Goal: Information Seeking & Learning: Learn about a topic

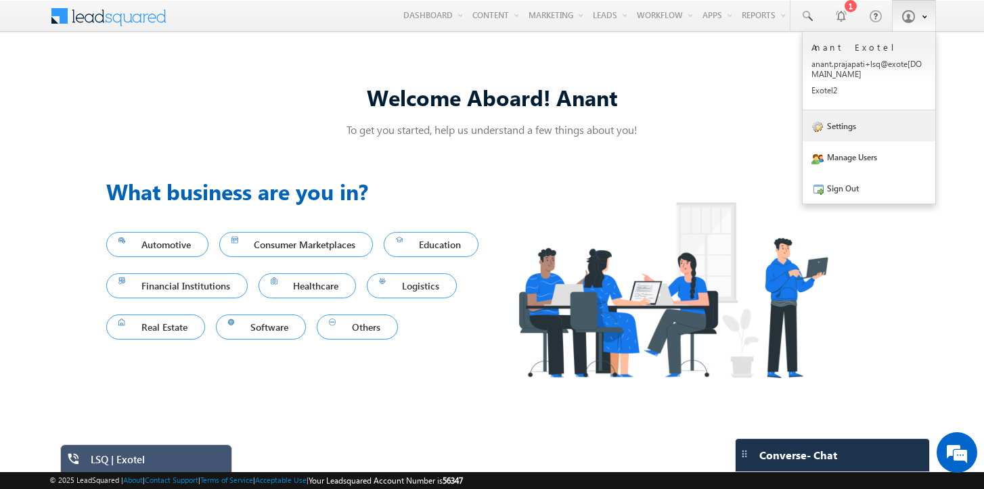
click at [856, 116] on link "Settings" at bounding box center [869, 125] width 133 height 31
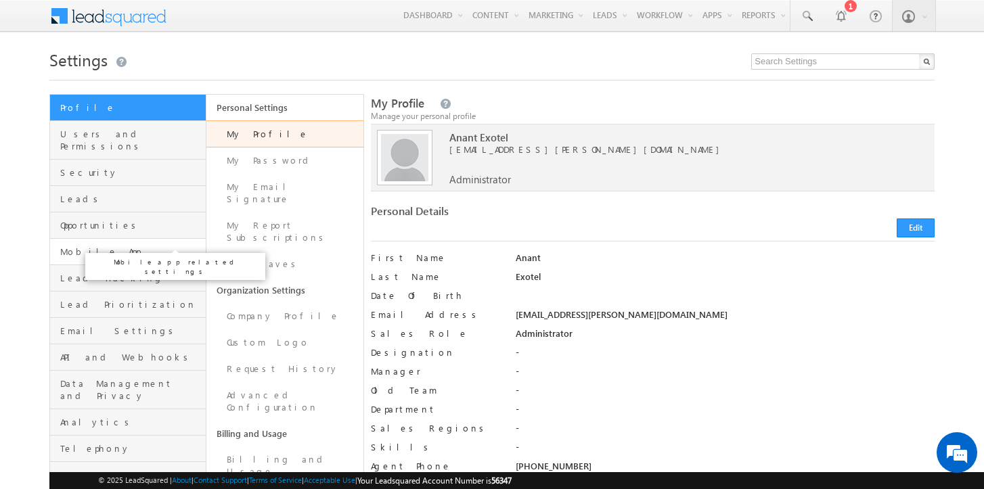
click at [129, 246] on span "Mobile App" at bounding box center [131, 252] width 143 height 12
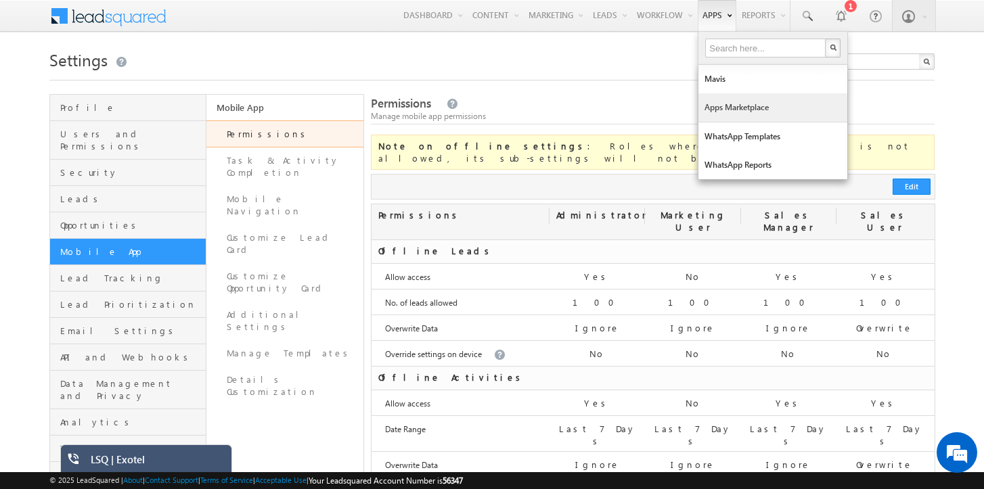
click at [718, 110] on link "Apps Marketplace" at bounding box center [773, 107] width 149 height 28
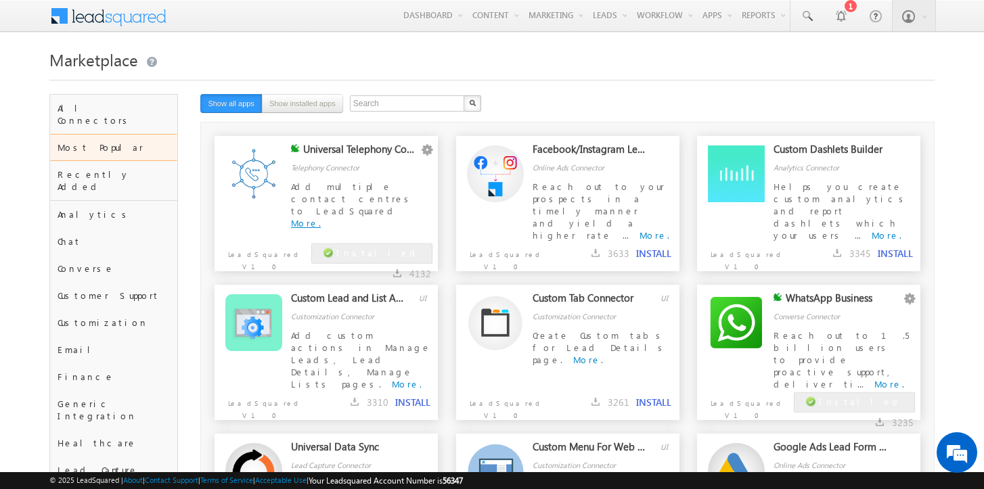
click at [321, 217] on link "More." at bounding box center [306, 223] width 30 height 12
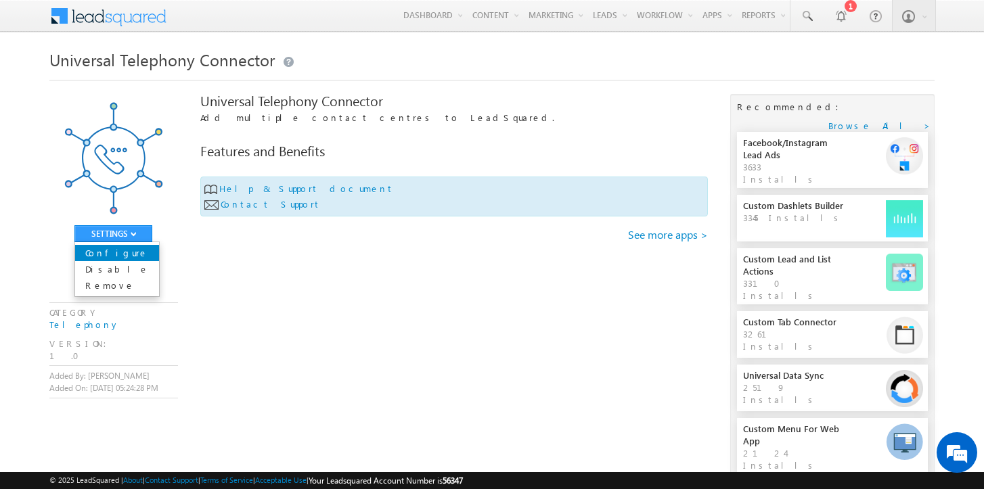
click at [111, 250] on link "Configure" at bounding box center [117, 253] width 84 height 16
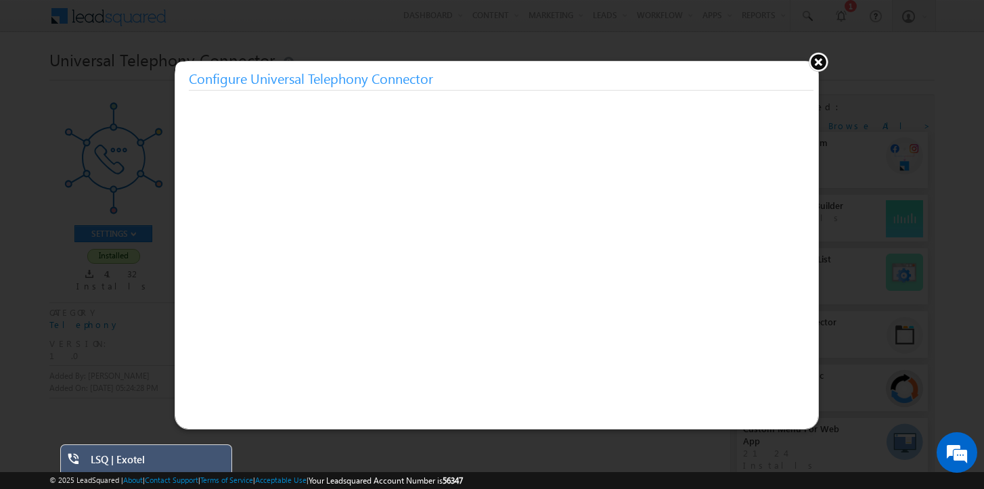
click at [819, 59] on button at bounding box center [818, 61] width 20 height 20
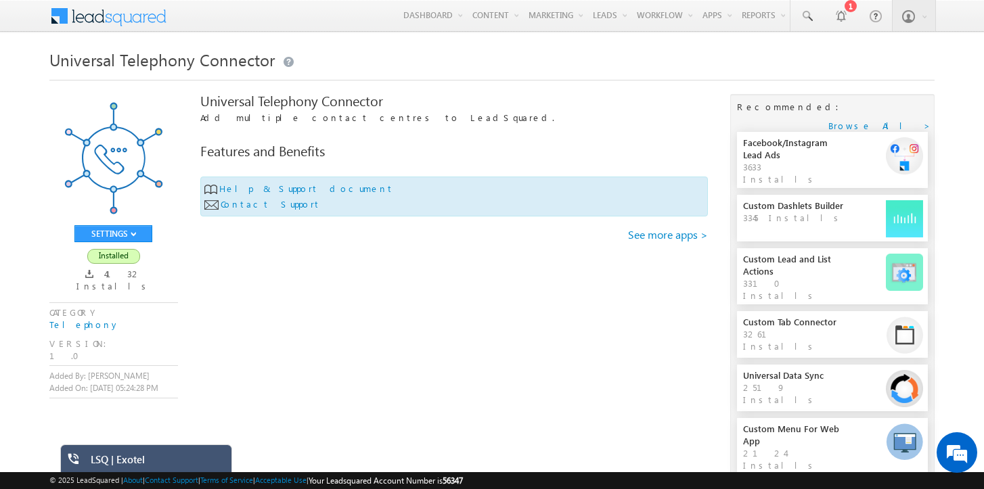
click at [164, 463] on div "LSQ | Exotel" at bounding box center [156, 462] width 131 height 19
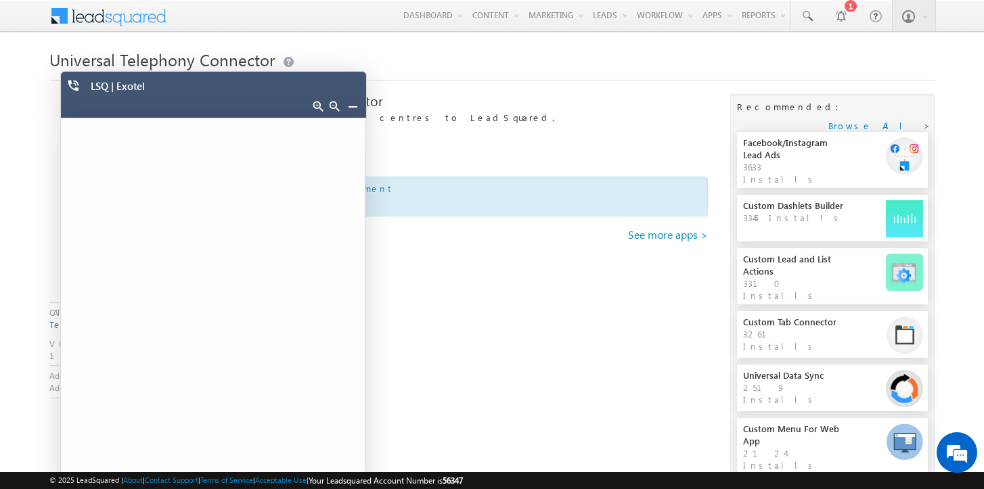
click at [351, 110] on link at bounding box center [352, 106] width 11 height 11
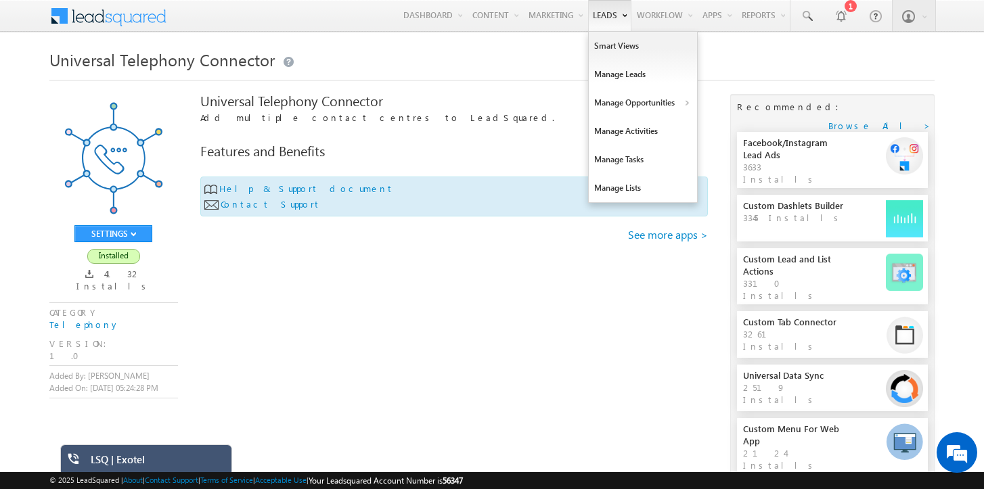
click at [606, 21] on link "Leads" at bounding box center [609, 15] width 43 height 31
click at [614, 81] on link "Manage Leads" at bounding box center [643, 74] width 108 height 28
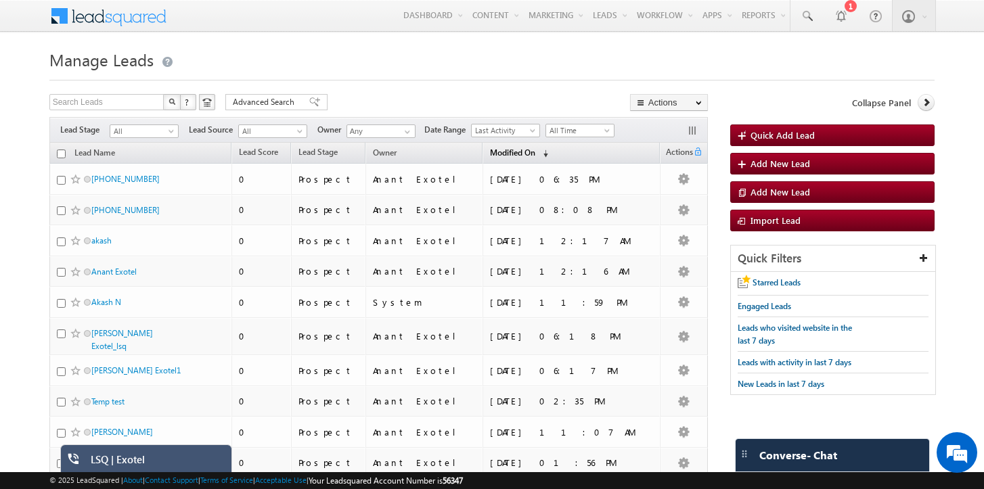
click at [548, 155] on span "(sorted descending)" at bounding box center [542, 153] width 11 height 11
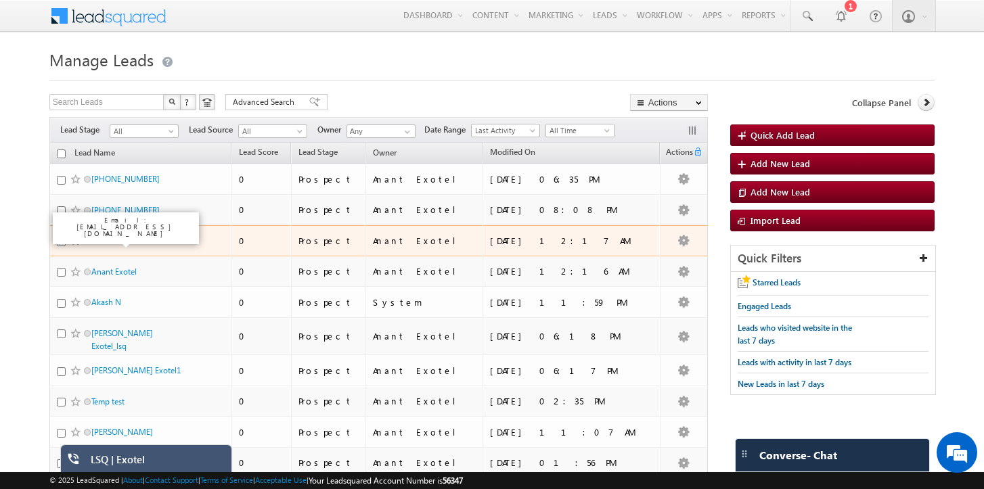
click at [101, 240] on link "akash" at bounding box center [101, 241] width 20 height 10
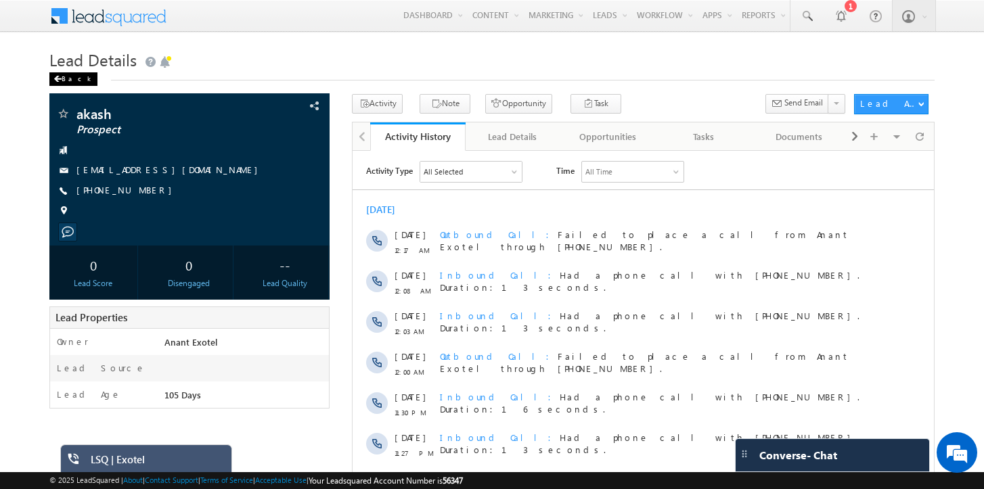
click at [69, 77] on div "Back" at bounding box center [73, 79] width 48 height 14
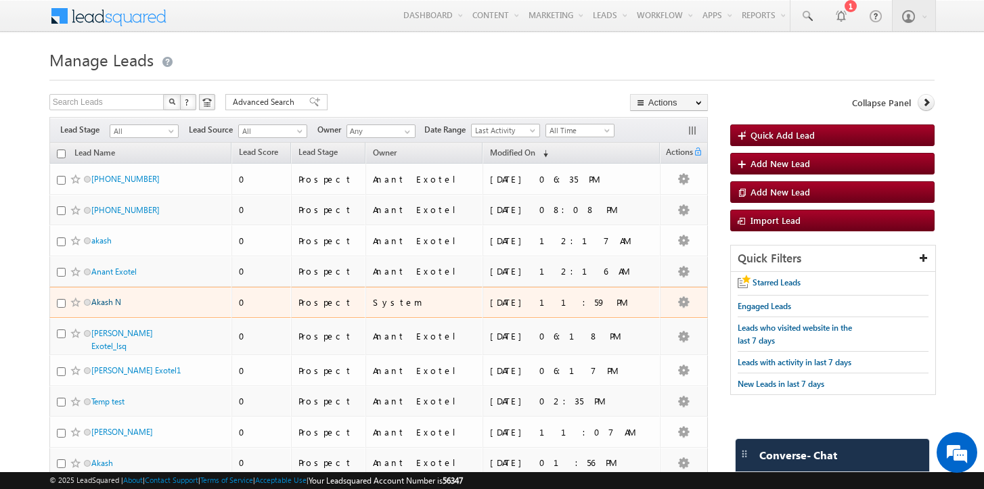
click at [102, 301] on link "Akash N" at bounding box center [106, 302] width 30 height 10
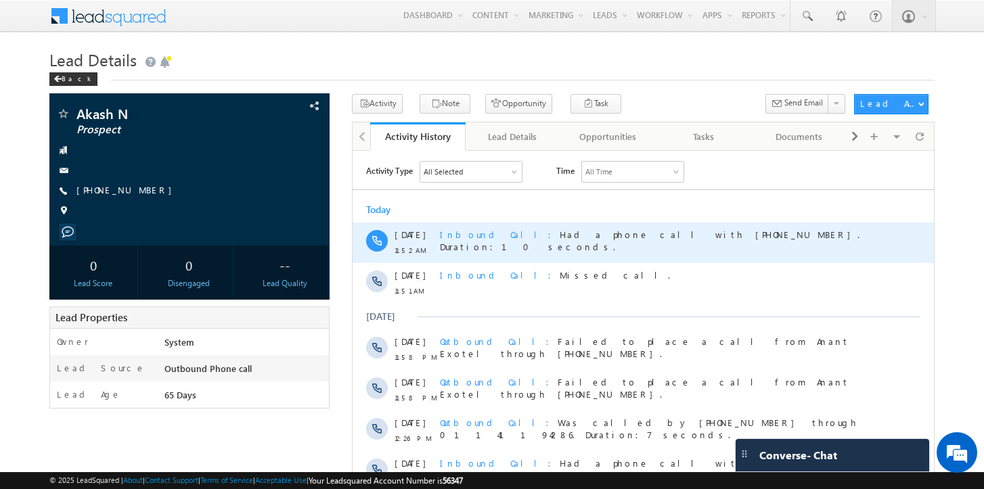
click at [529, 227] on div "Inbound Call Had a phone call with [PHONE_NUMBER]. Duration:10 seconds." at bounding box center [653, 242] width 426 height 41
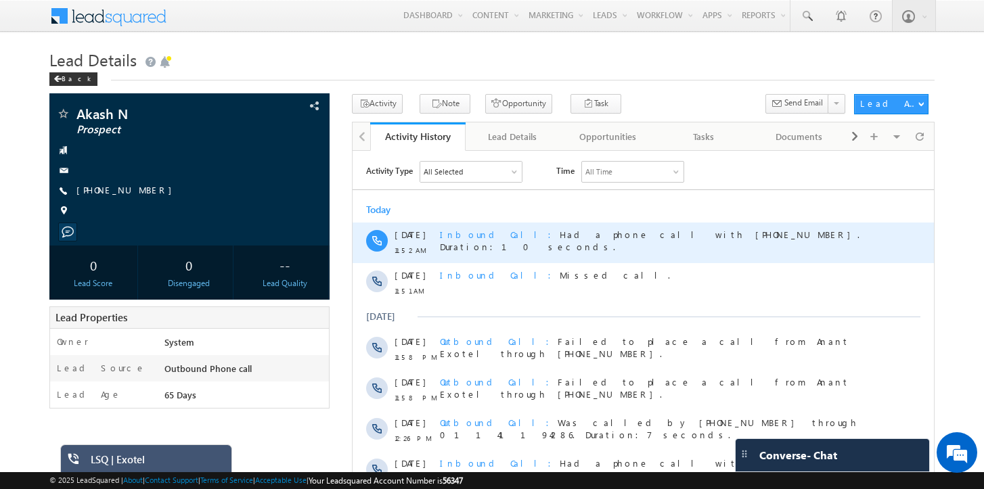
click at [466, 234] on span "Inbound Call" at bounding box center [500, 234] width 120 height 12
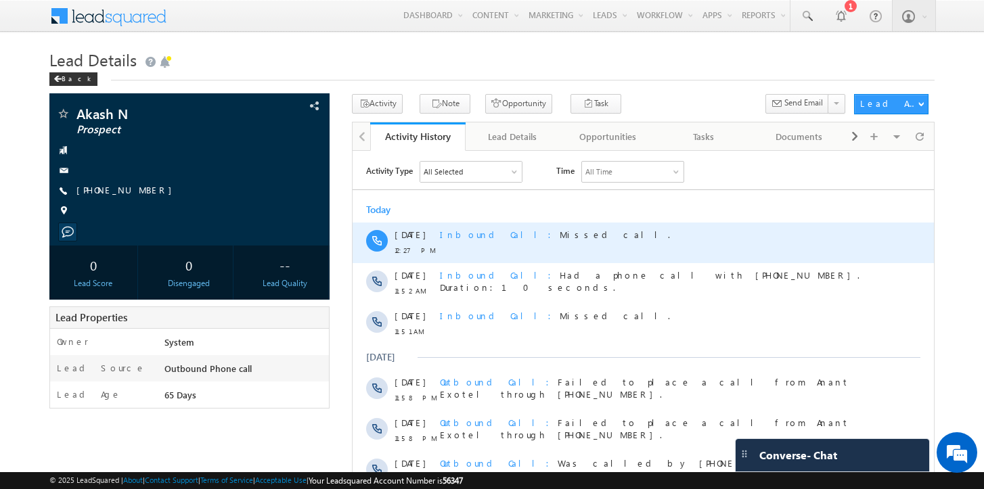
click at [464, 238] on span "Inbound Call" at bounding box center [500, 234] width 120 height 12
